Goal: Task Accomplishment & Management: Manage account settings

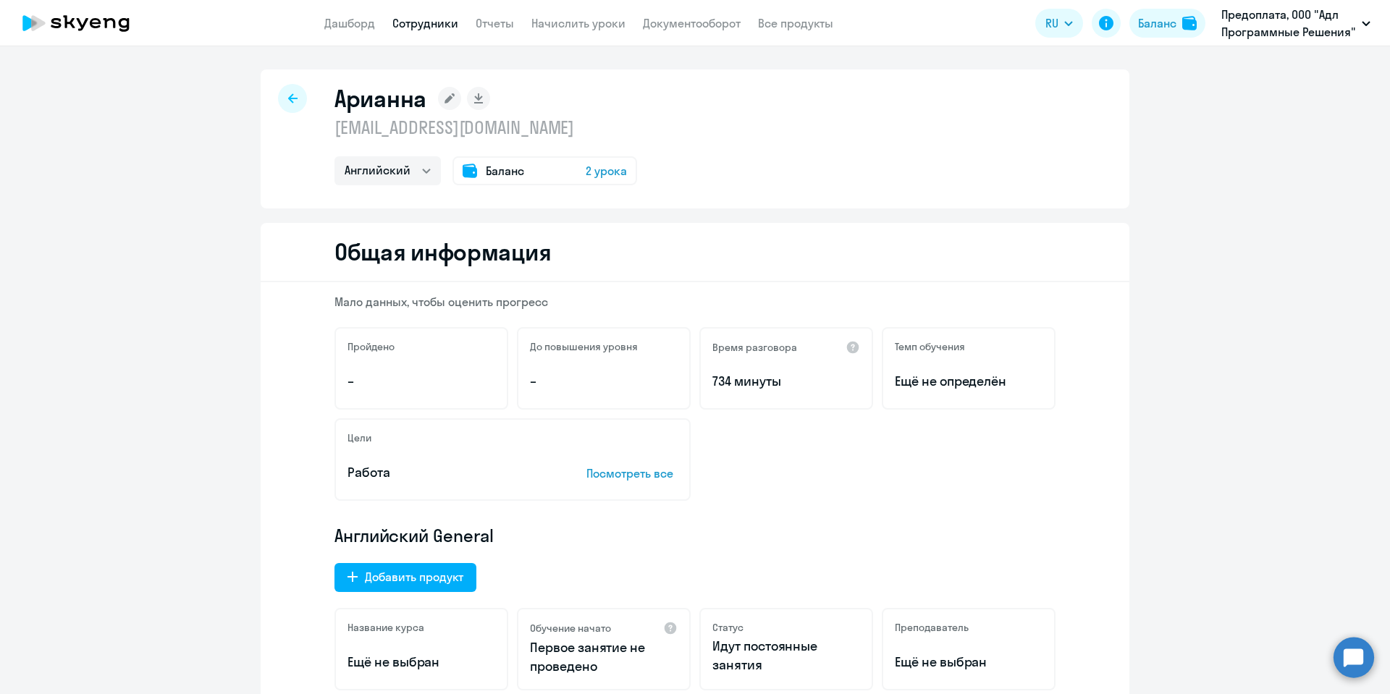
select select "english"
click at [424, 17] on link "Сотрудники" at bounding box center [425, 23] width 66 height 14
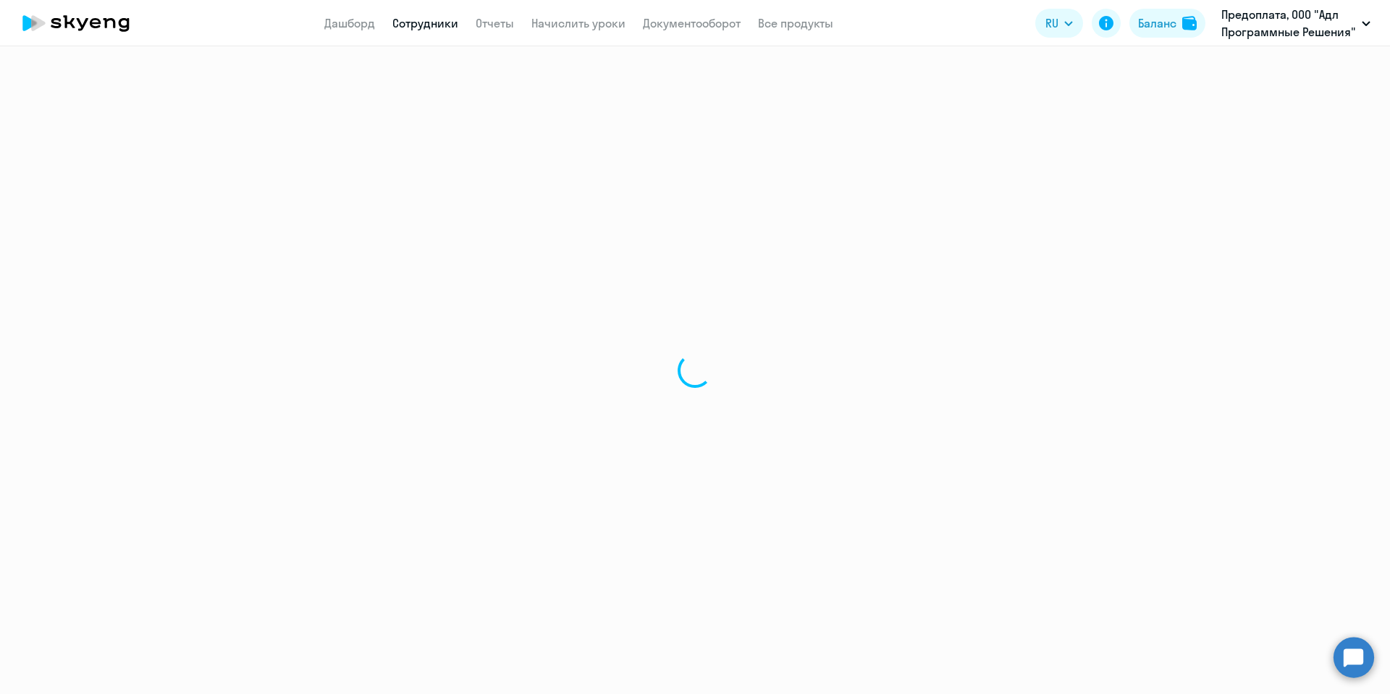
select select "30"
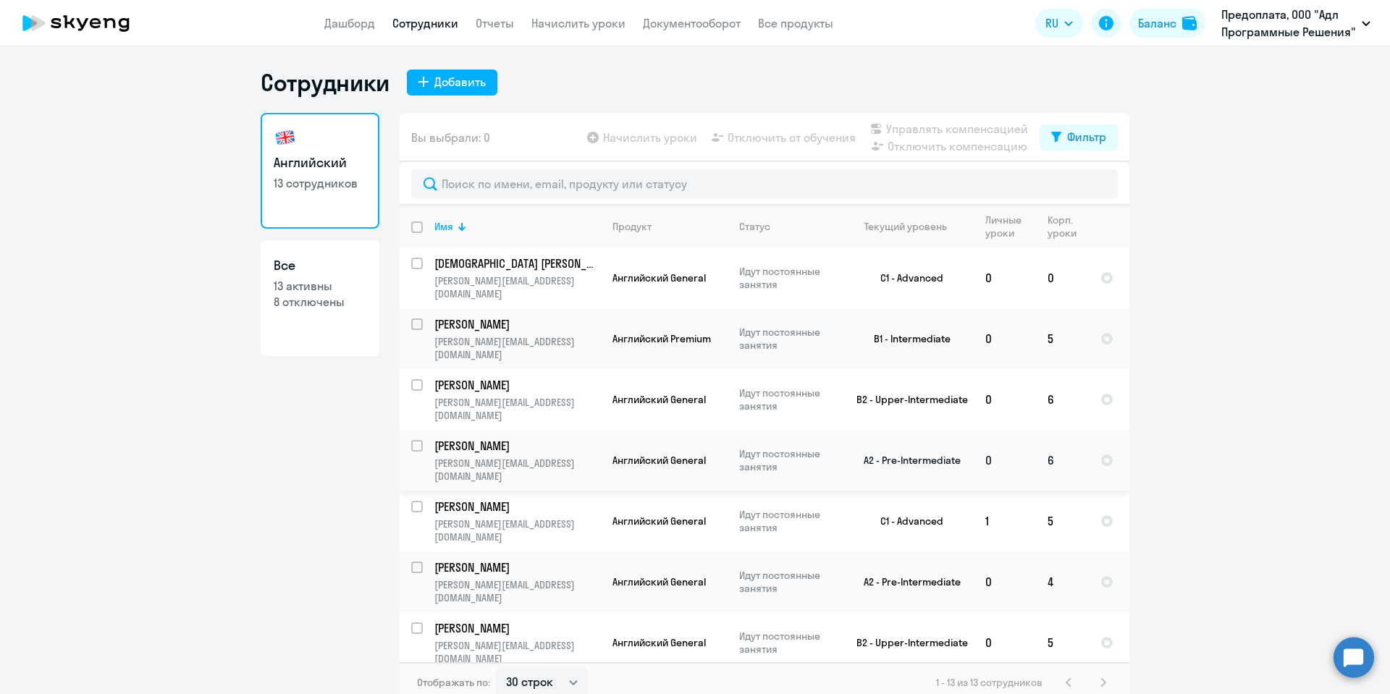
click at [411, 440] on input "select row 38462236" at bounding box center [425, 454] width 29 height 29
checkbox input "true"
click at [789, 138] on span "Отключить от обучения" at bounding box center [792, 137] width 128 height 17
select select "30"
click at [1319, 330] on ng-component "Сотрудники Добавить Английский 13 сотрудников Все 13 активны 8 отключены Вы выб…" at bounding box center [695, 385] width 1390 height 635
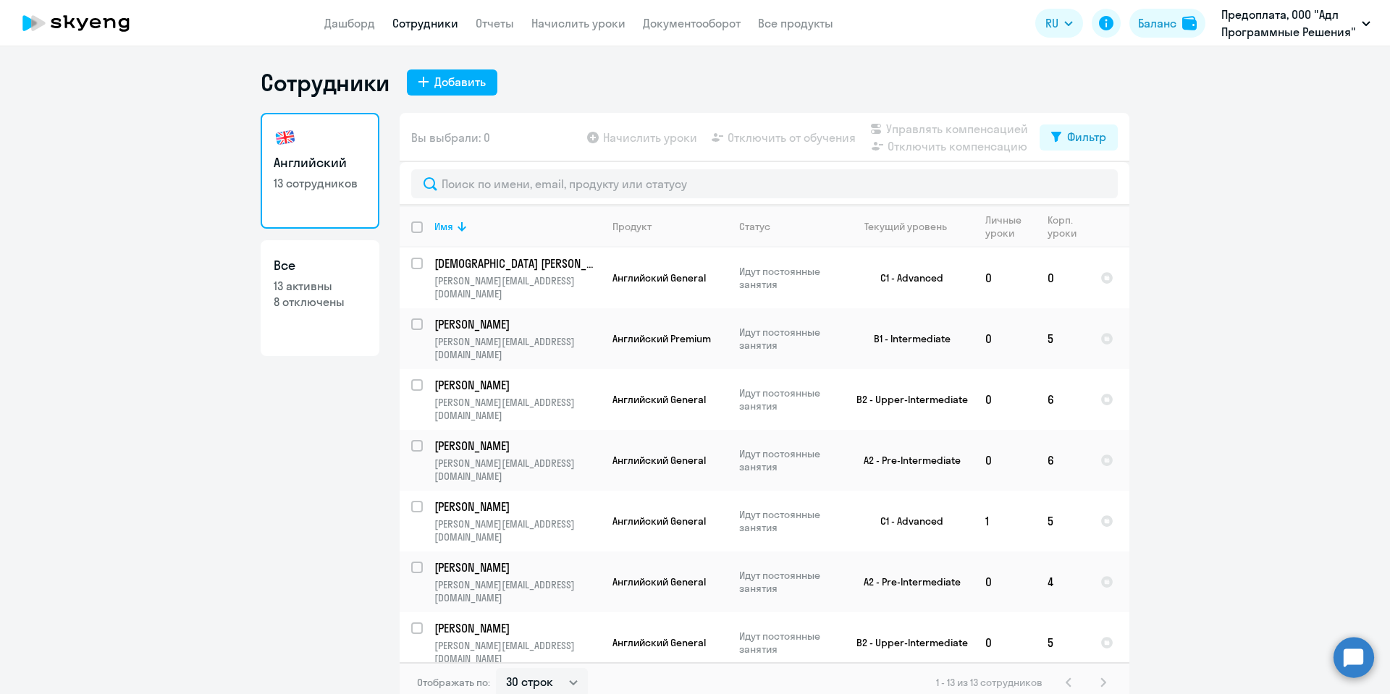
click at [276, 509] on div "Английский 13 сотрудников Все 13 активны 8 отключены" at bounding box center [320, 403] width 119 height 581
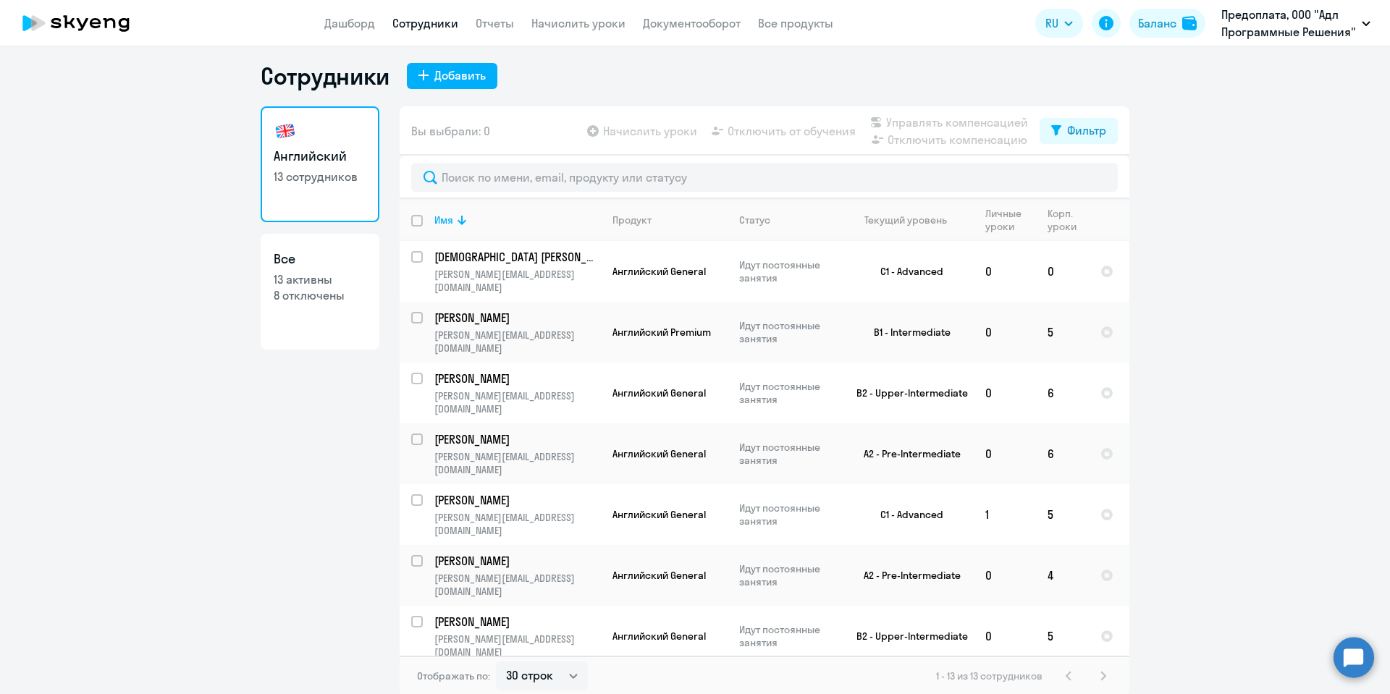
scroll to position [9, 0]
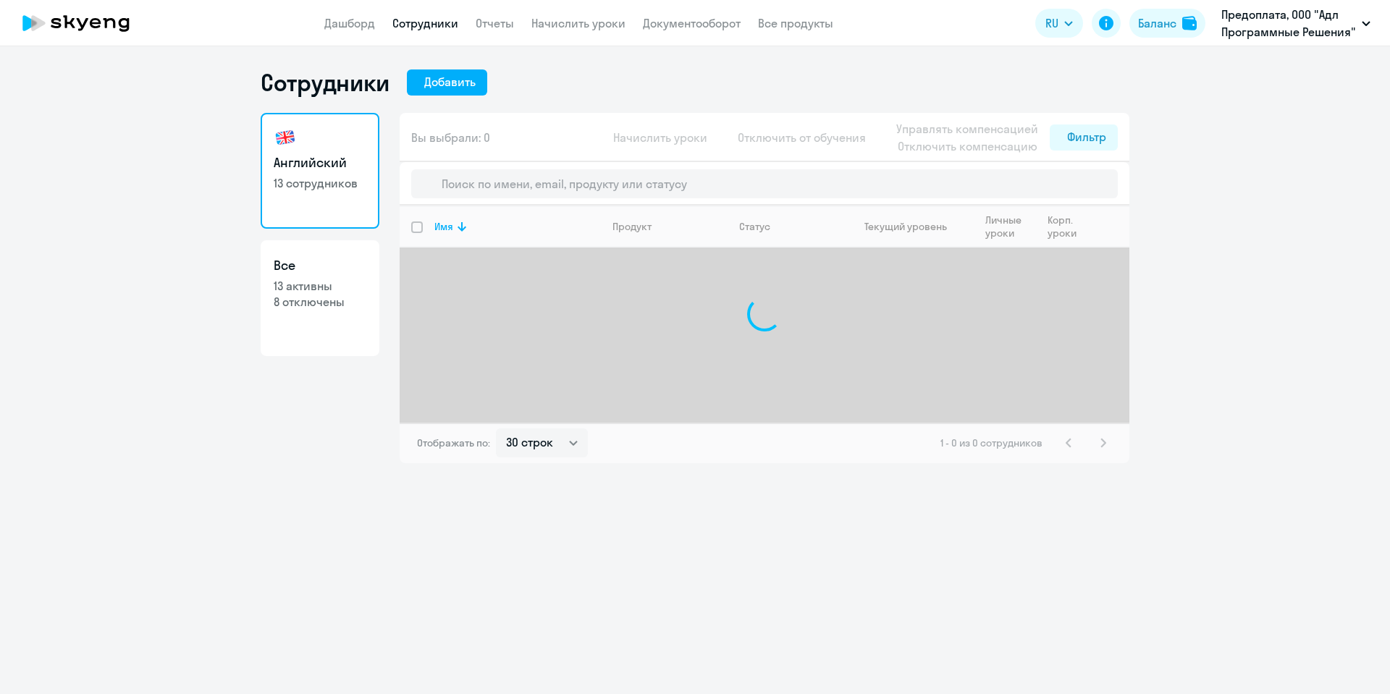
select select "30"
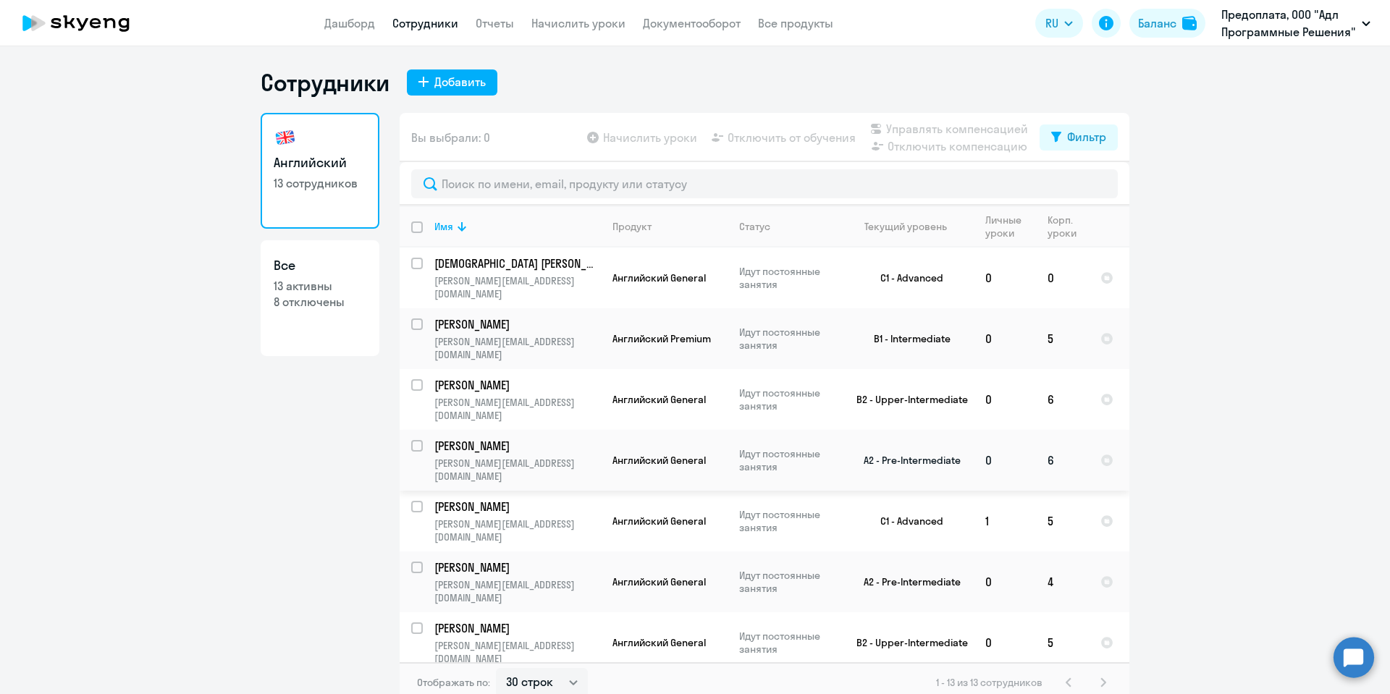
click at [417, 440] on input "select row 38462236" at bounding box center [425, 454] width 29 height 29
checkbox input "true"
click at [758, 137] on span "Отключить от обучения" at bounding box center [792, 137] width 128 height 17
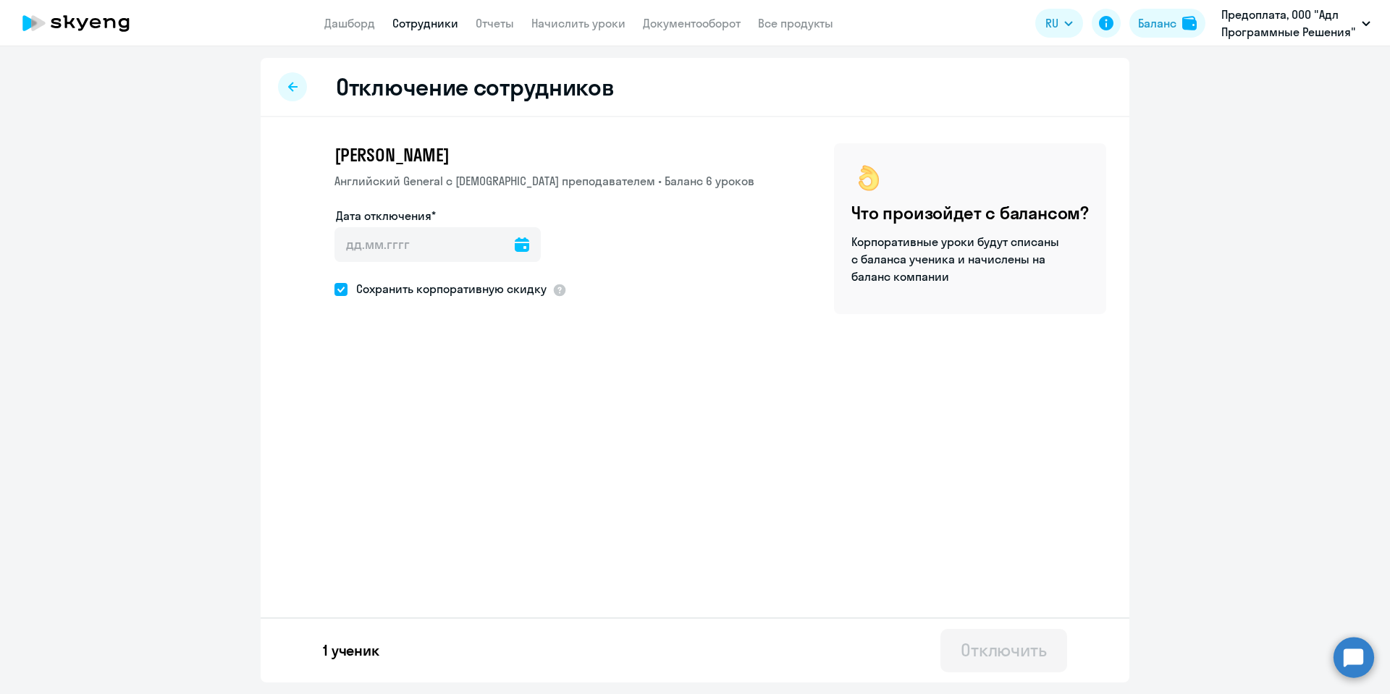
click at [508, 290] on span "Сохранить корпоративную скидку" at bounding box center [447, 288] width 199 height 17
click at [335, 290] on input "Сохранить корпоративную скидку" at bounding box center [334, 289] width 1 height 1
checkbox input "false"
click at [527, 244] on icon at bounding box center [522, 245] width 14 height 14
click at [469, 473] on span "29" at bounding box center [471, 468] width 26 height 26
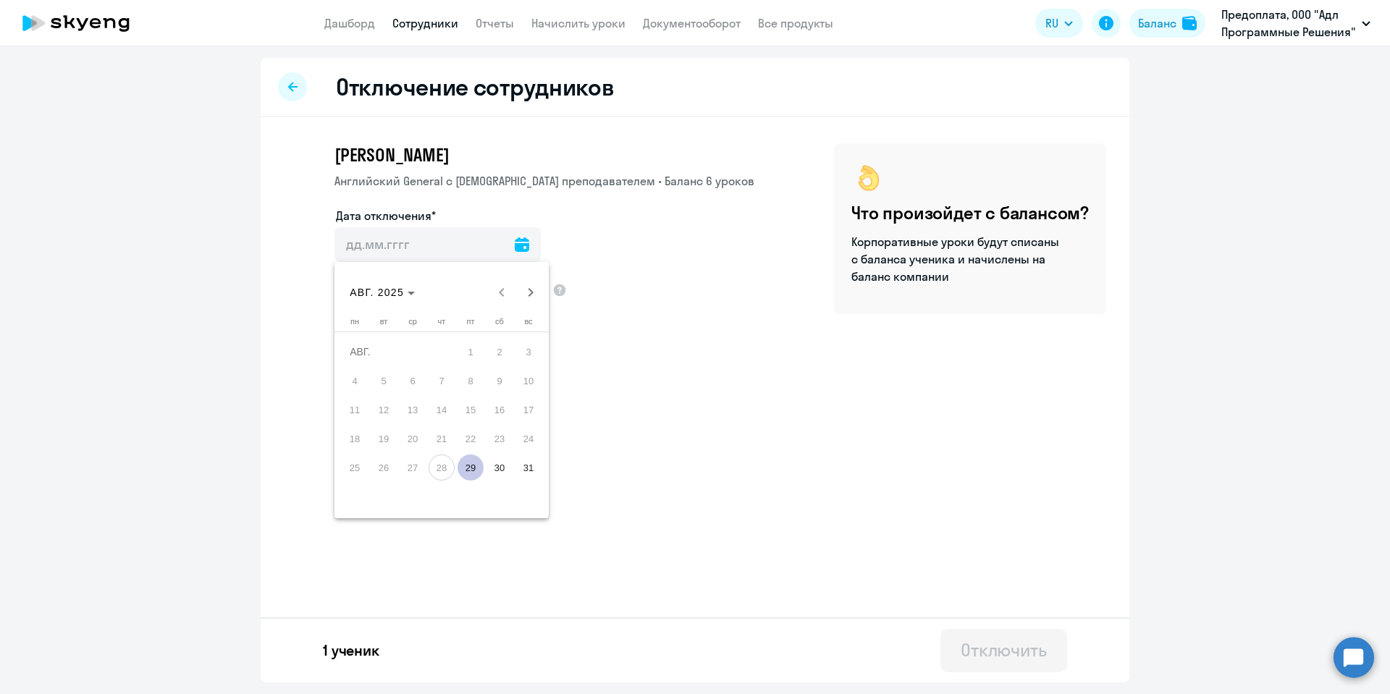
type input "29.08.2025"
type input "29.8.2025"
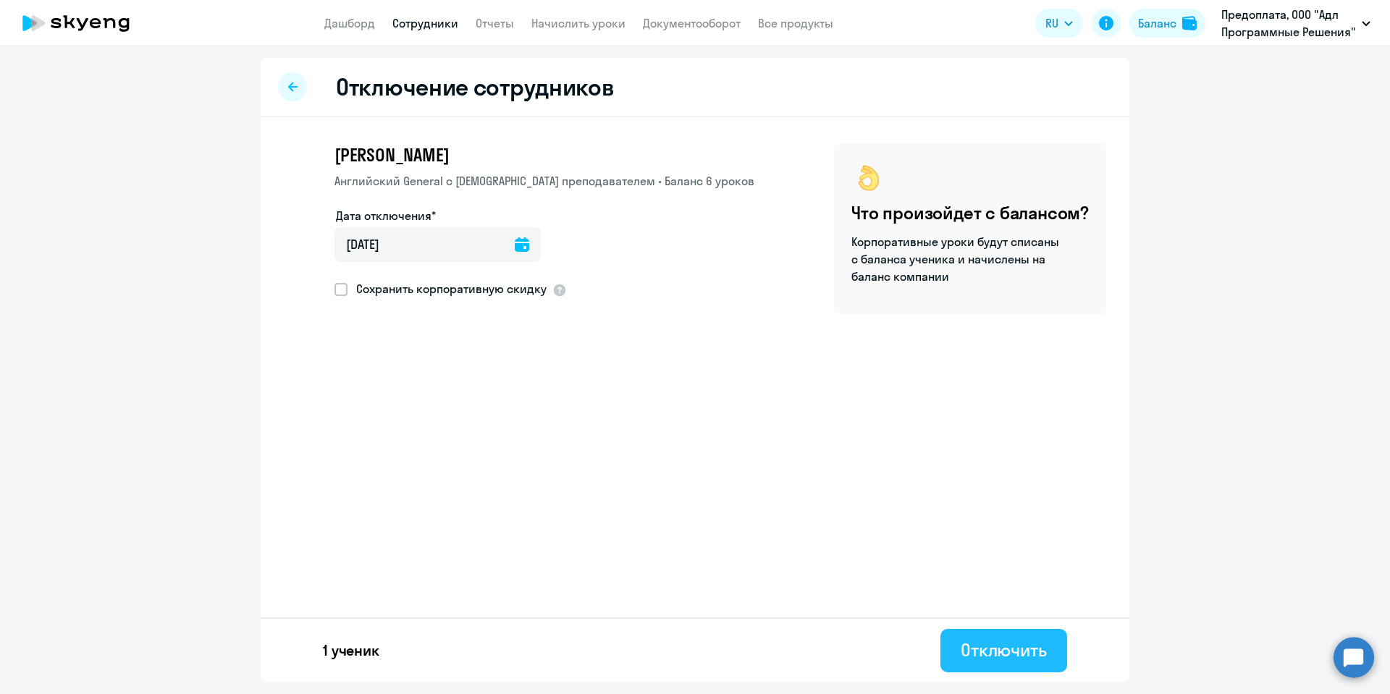
click at [1004, 652] on div "Отключить" at bounding box center [1004, 650] width 86 height 23
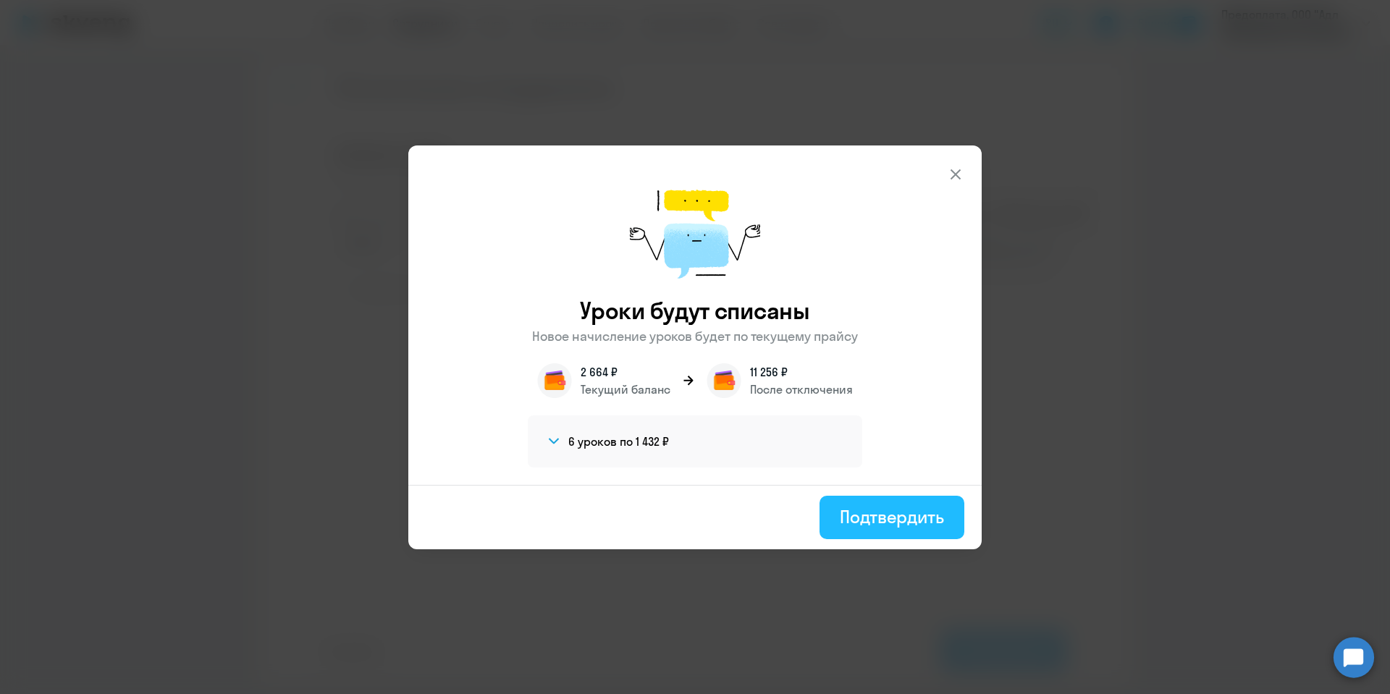
click at [896, 518] on div "Подтвердить" at bounding box center [892, 516] width 104 height 23
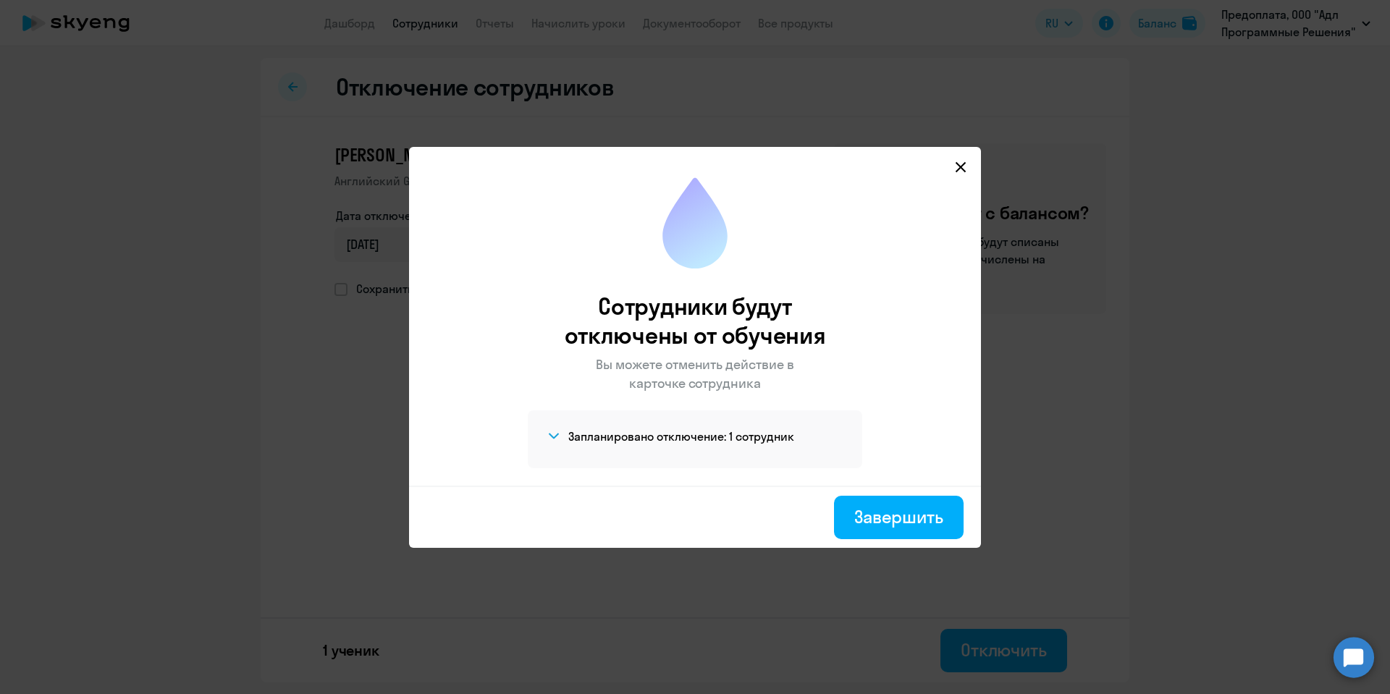
drag, startPoint x: 674, startPoint y: 419, endPoint x: 665, endPoint y: 431, distance: 15.1
click at [668, 429] on div "Запланировано отключение: 1 сотрудник Александр Сафронов" at bounding box center [695, 440] width 335 height 58
click at [660, 437] on h4 "Запланировано отключение: 1 сотрудник" at bounding box center [681, 437] width 226 height 16
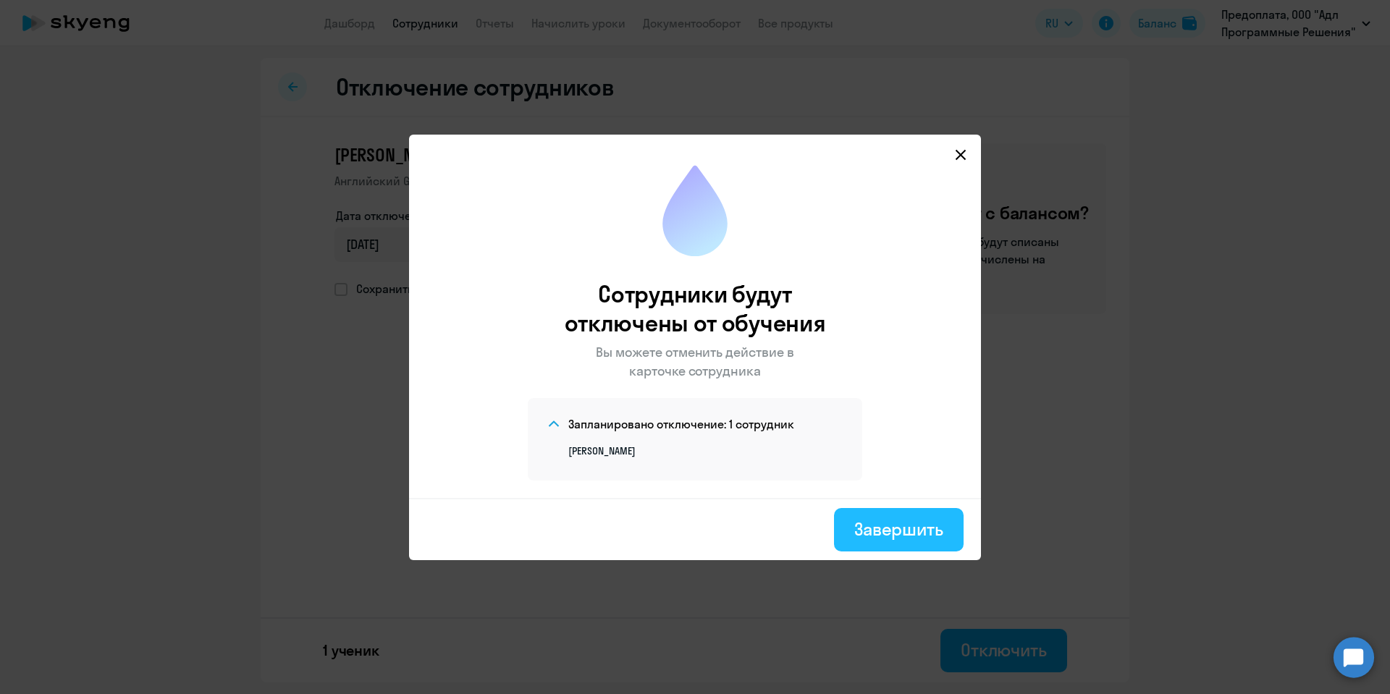
click at [917, 536] on div "Завершить" at bounding box center [898, 529] width 89 height 23
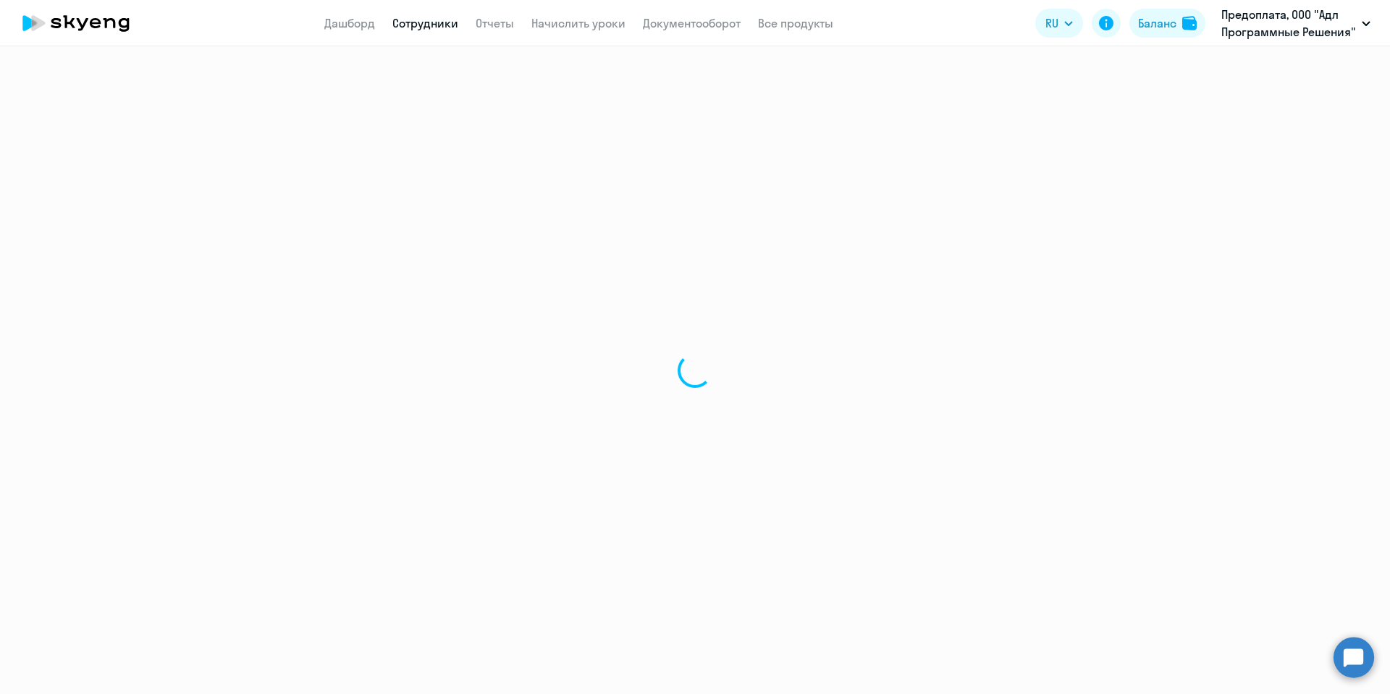
select select "30"
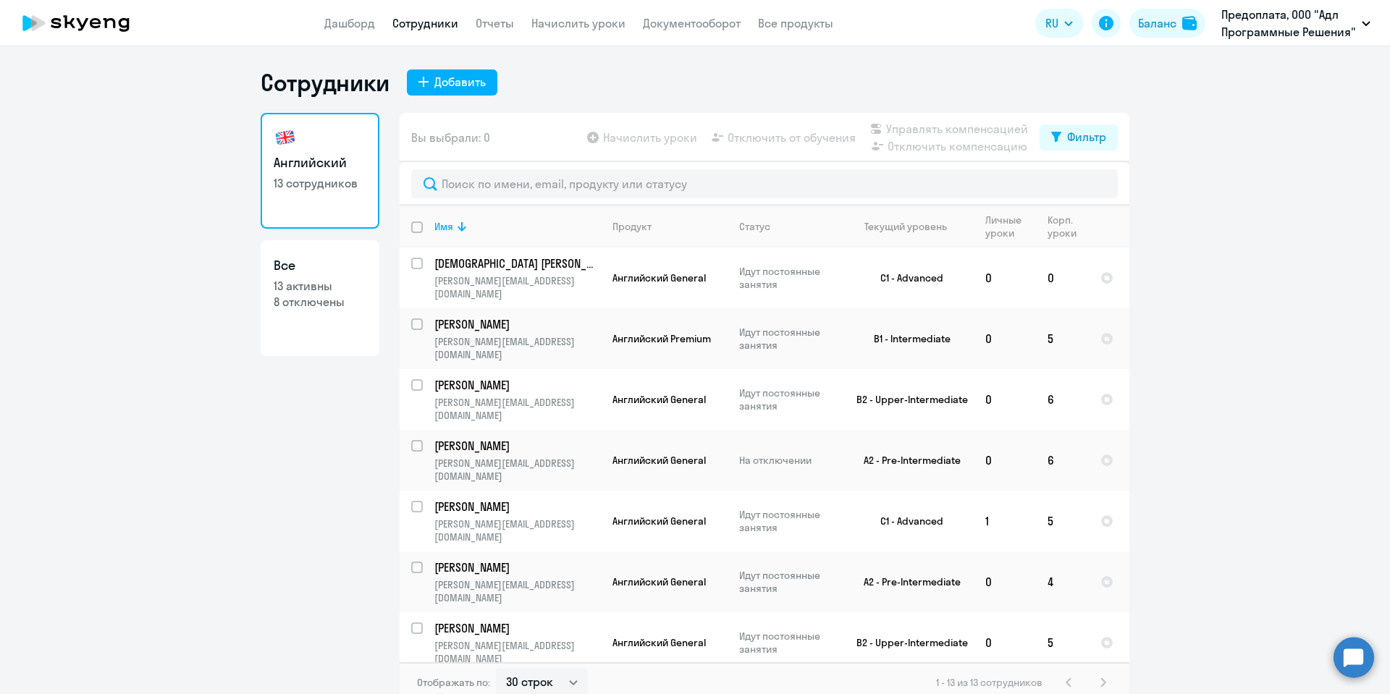
click at [196, 258] on ng-component "Сотрудники Добавить Английский 13 сотрудников Все 13 активны 8 отключены Вы выб…" at bounding box center [695, 385] width 1390 height 635
